Goal: Task Accomplishment & Management: Use online tool/utility

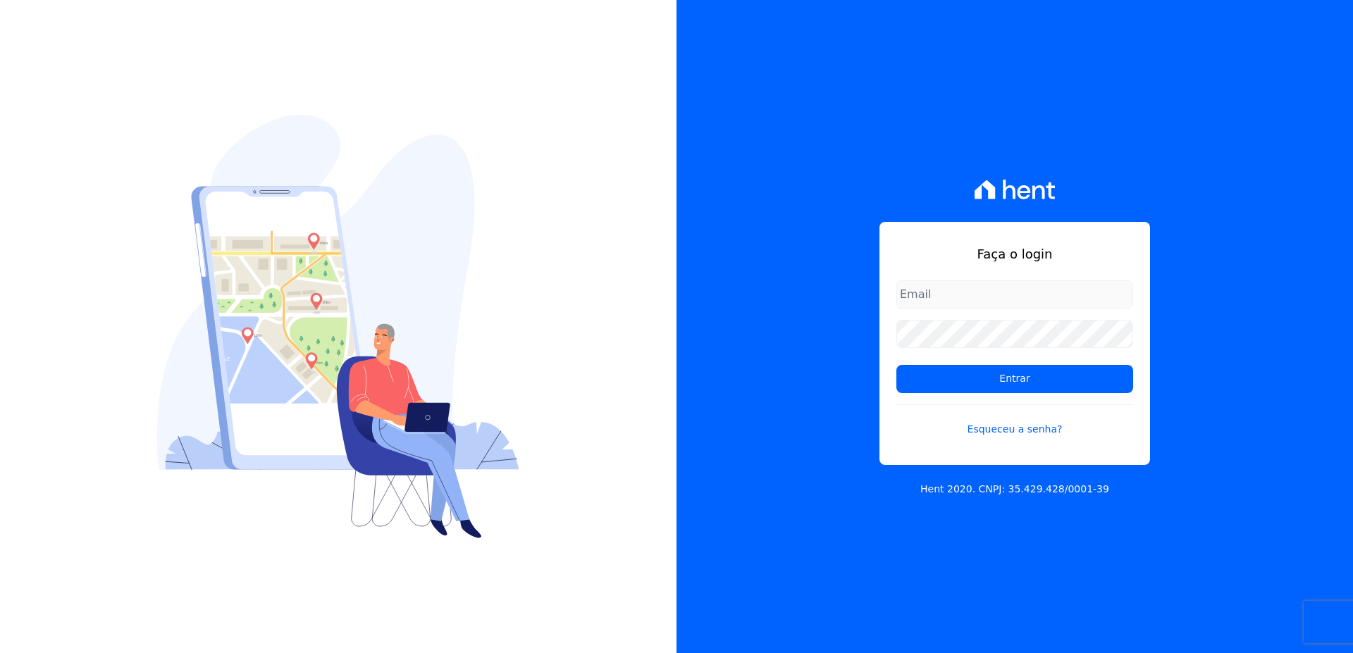
click at [913, 296] on input "email" at bounding box center [1014, 294] width 237 height 28
type input "[EMAIL_ADDRESS][DOMAIN_NAME]"
click at [896, 365] on input "Entrar" at bounding box center [1014, 379] width 237 height 28
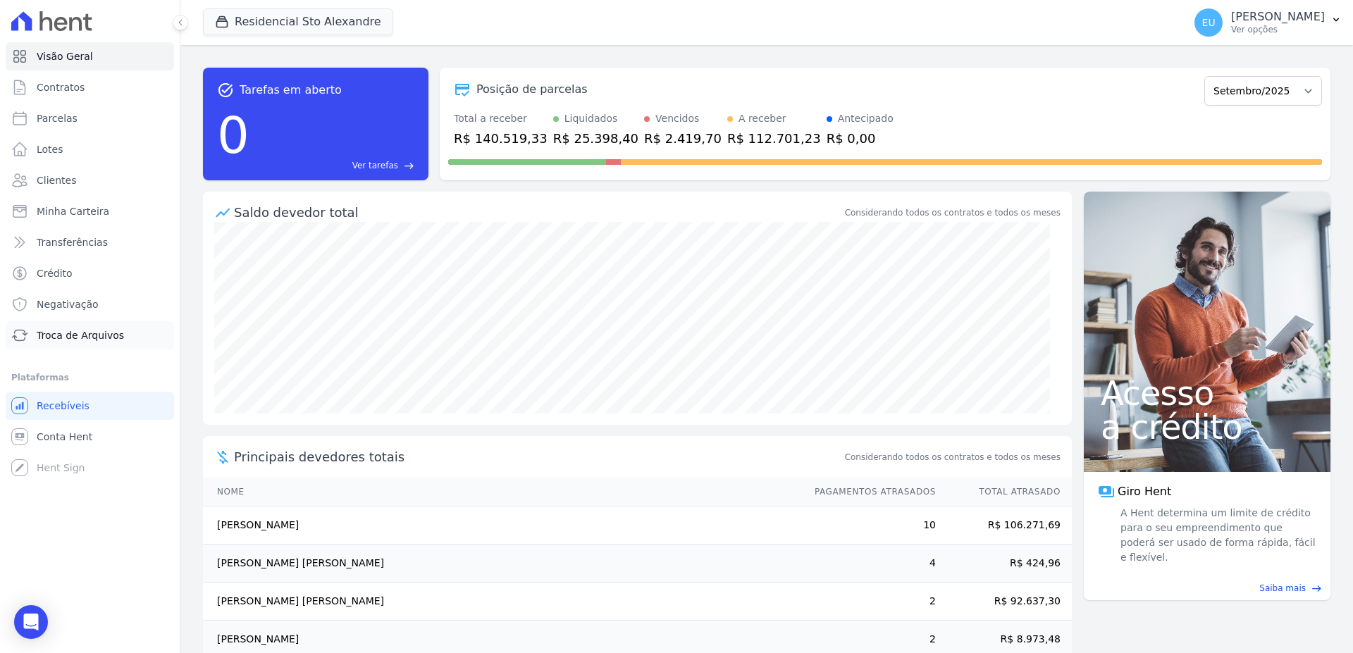
click at [75, 329] on span "Troca de Arquivos" at bounding box center [80, 335] width 87 height 14
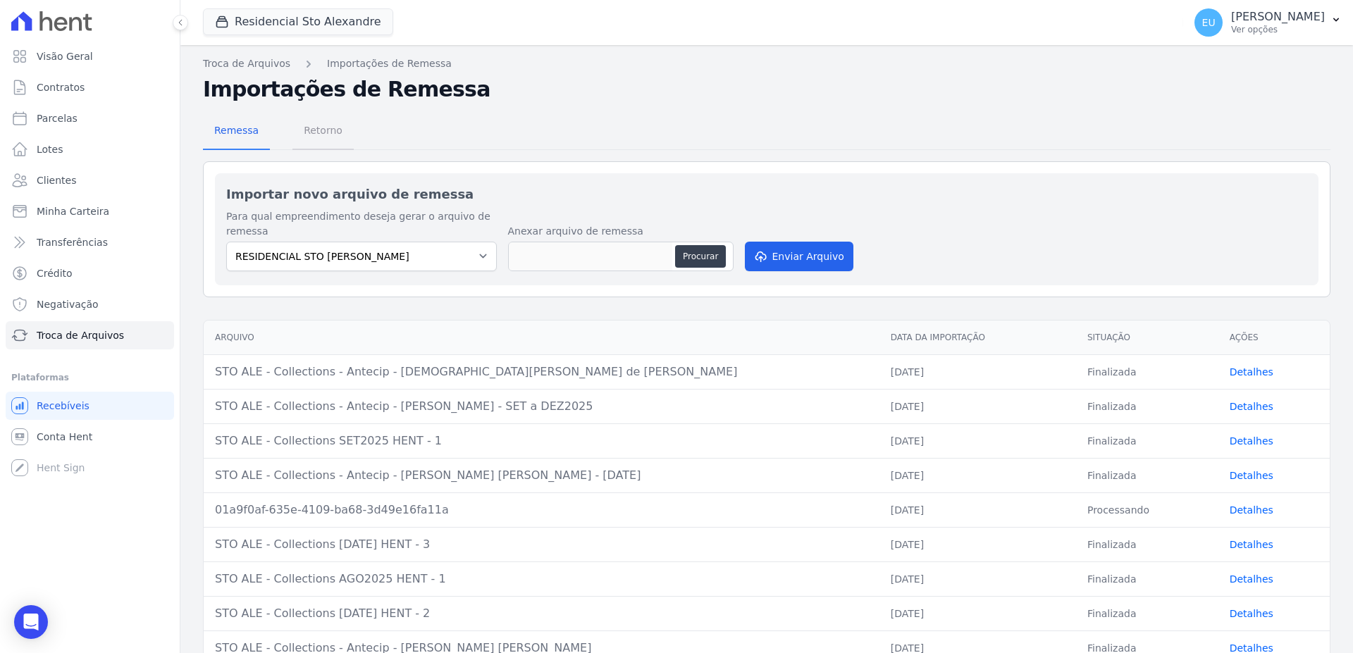
click at [314, 129] on span "Retorno" at bounding box center [323, 130] width 56 height 28
